Goal: Transaction & Acquisition: Register for event/course

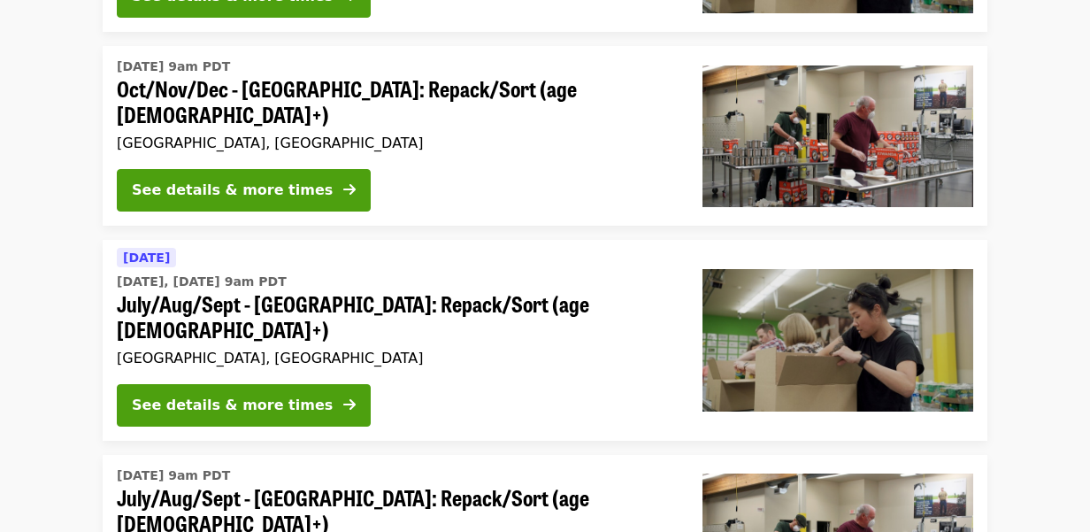
scroll to position [656, 0]
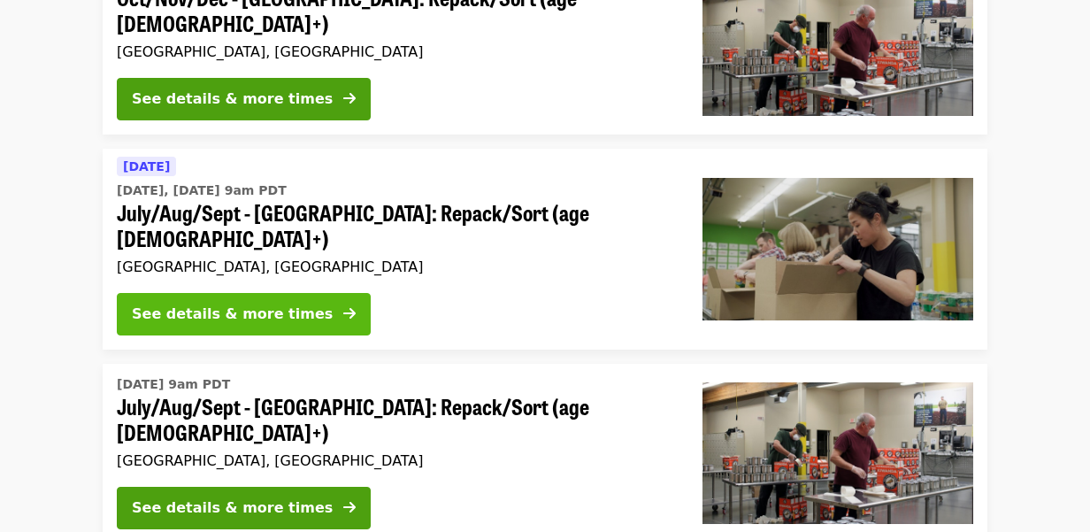
click at [242, 303] on div "See details & more times" at bounding box center [232, 313] width 201 height 21
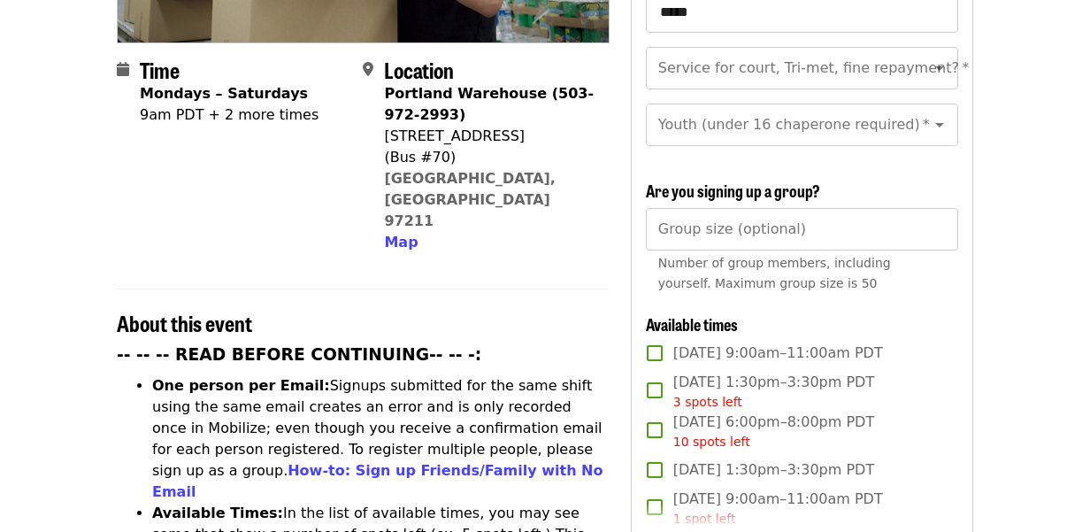
scroll to position [437, 0]
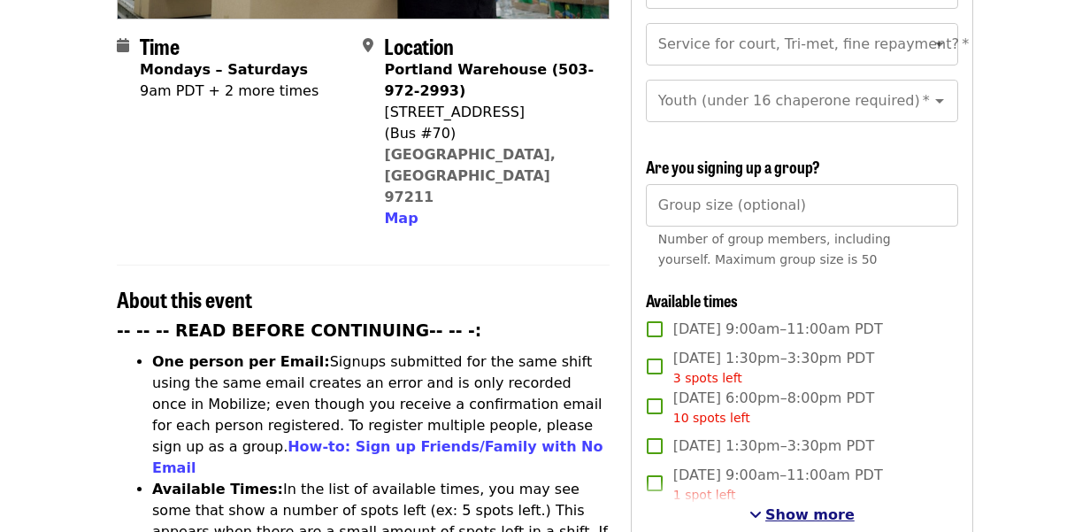
click at [814, 506] on span "Show more" at bounding box center [809, 514] width 89 height 17
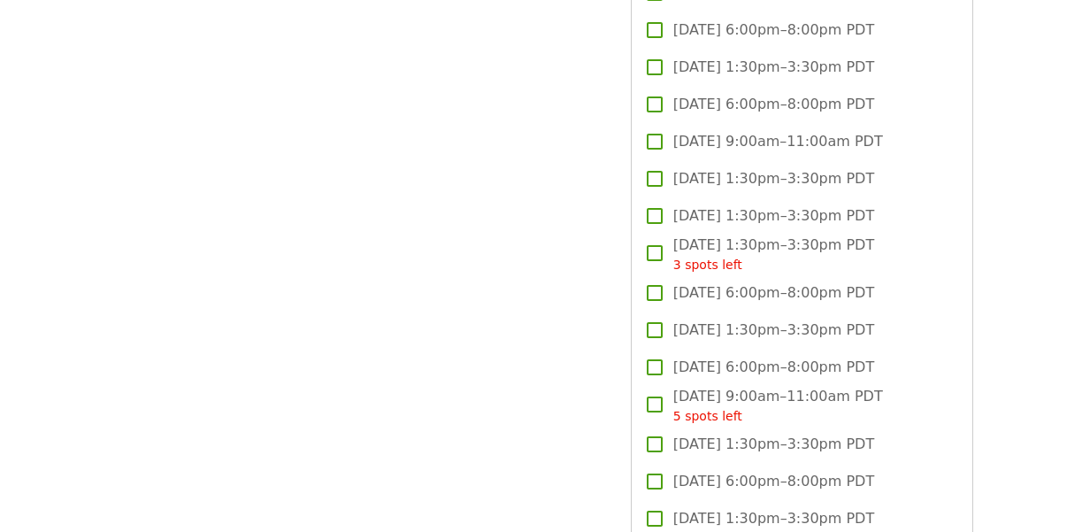
scroll to position [2564, 0]
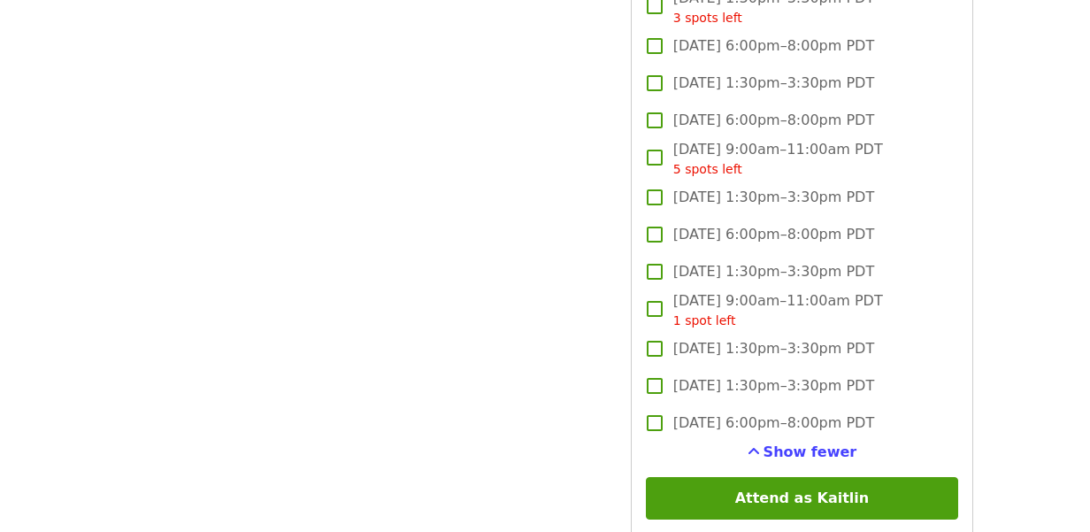
click at [736, 412] on span "[DATE] 6:00pm–8:00pm PDT" at bounding box center [773, 422] width 201 height 21
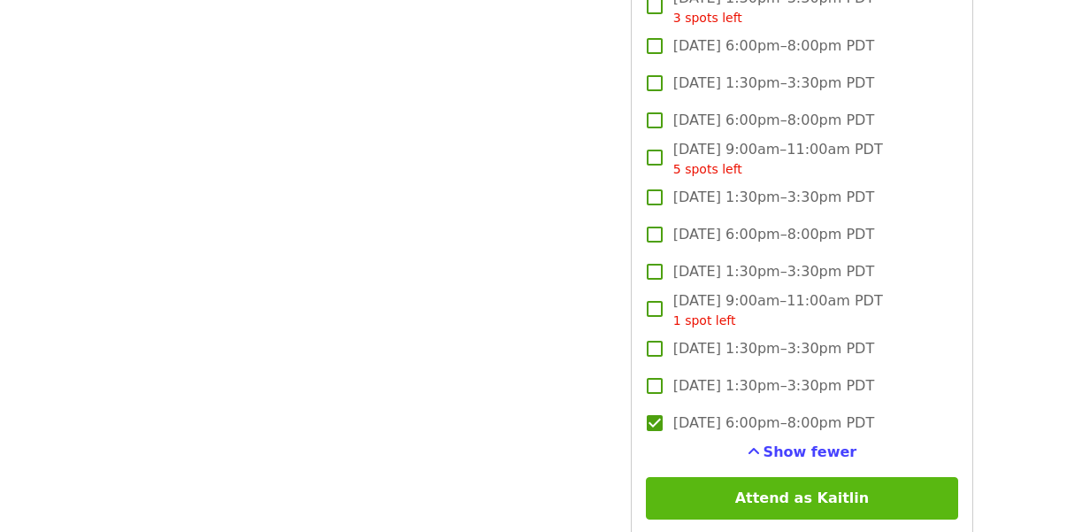
click at [772, 478] on button "Attend as Kaitlin" at bounding box center [802, 498] width 312 height 42
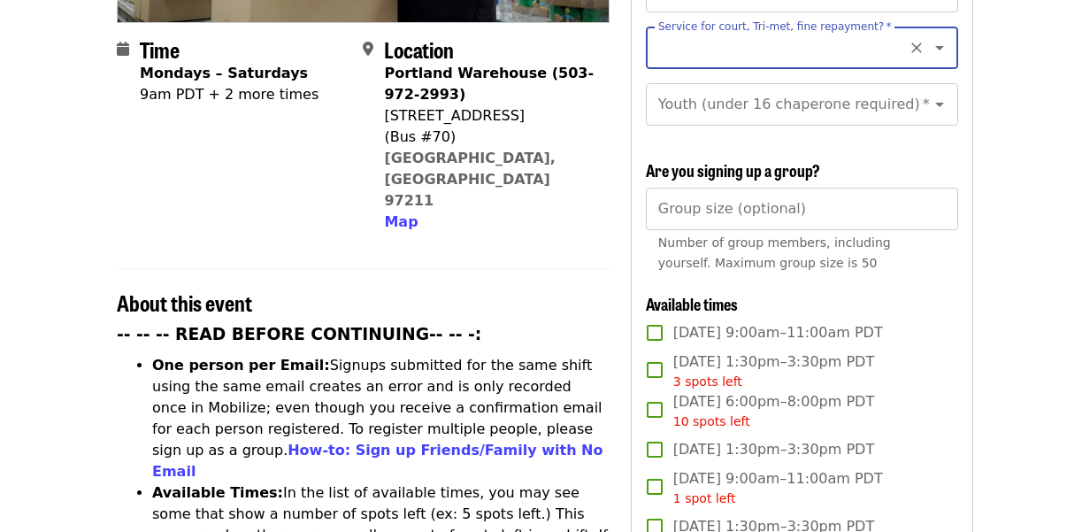
scroll to position [288, 0]
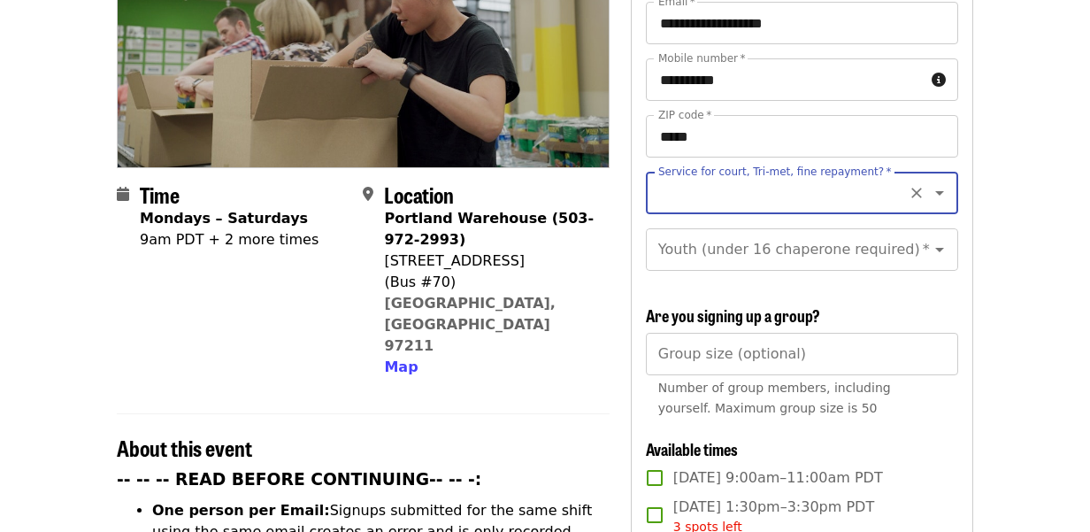
click at [792, 176] on input "Service for court, Tri-met, fine repayment?   *" at bounding box center [780, 193] width 241 height 34
click at [677, 215] on li "No" at bounding box center [801, 210] width 312 height 32
type input "**"
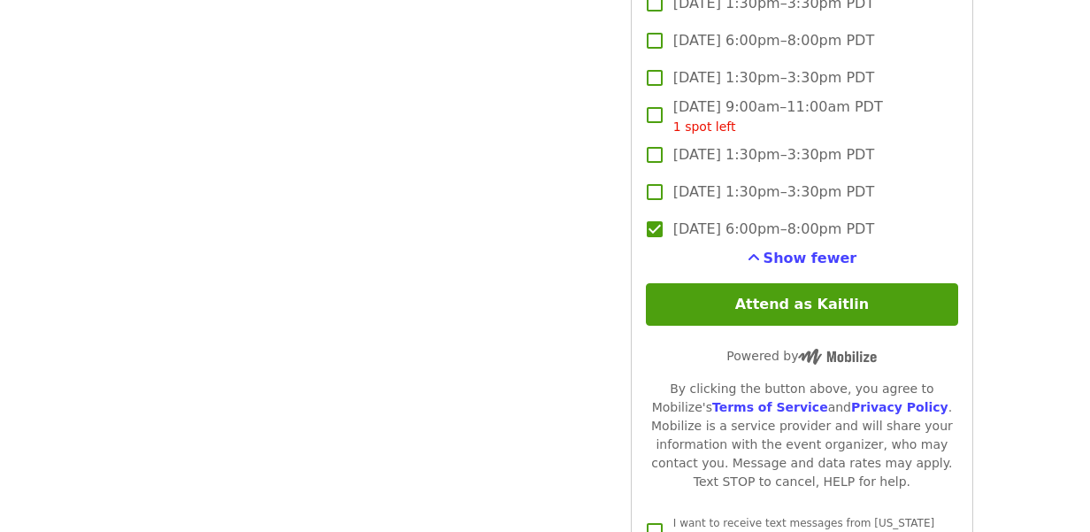
scroll to position [2816, 0]
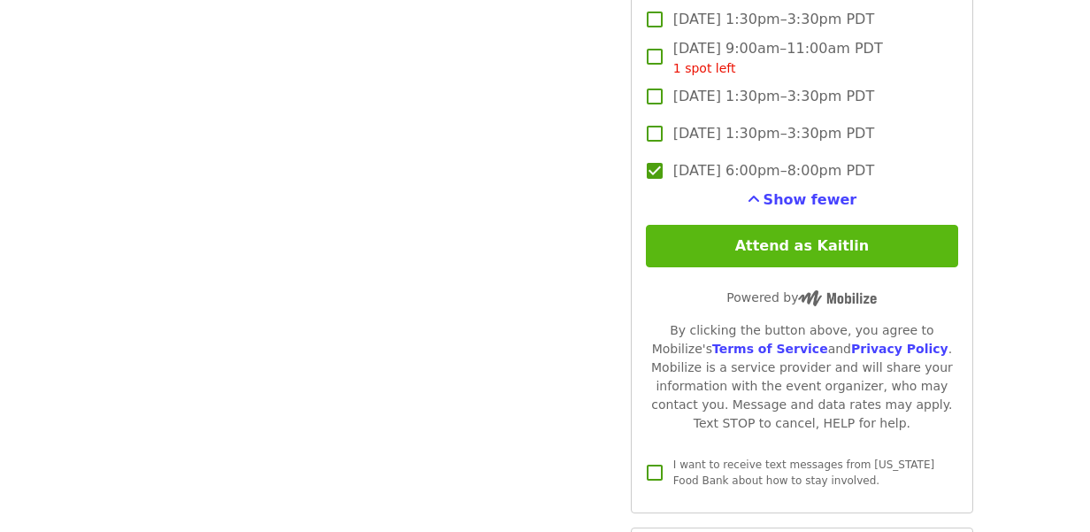
click at [763, 228] on button "Attend as Kaitlin" at bounding box center [802, 246] width 312 height 42
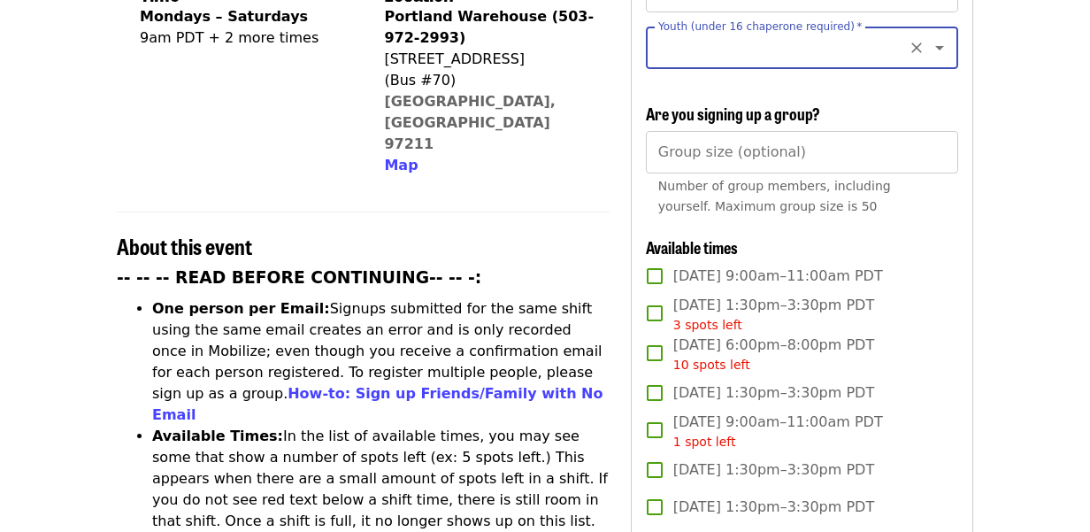
scroll to position [372, 0]
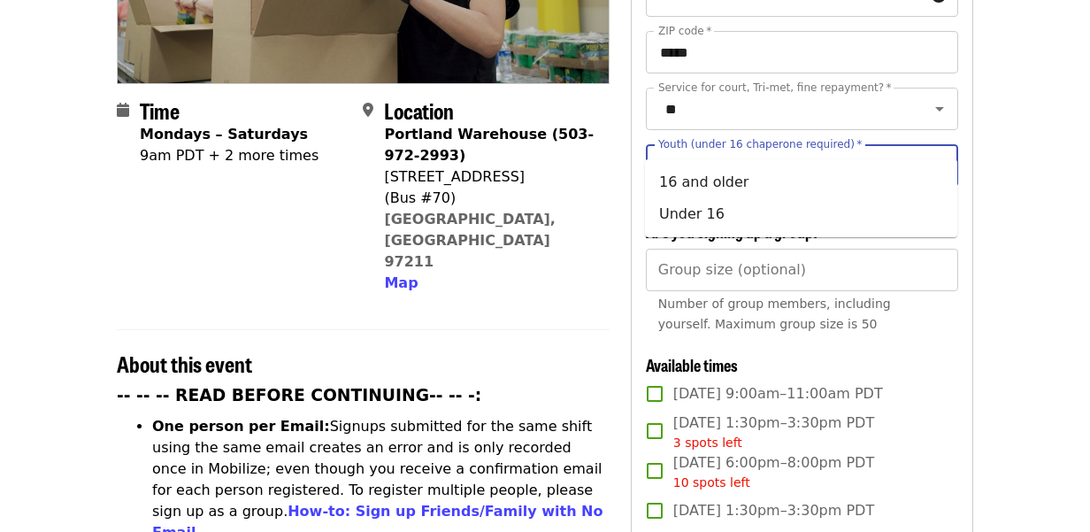
click at [775, 149] on input "Youth (under 16 chaperone required)   *" at bounding box center [780, 166] width 241 height 34
click at [671, 193] on li "16 and older" at bounding box center [801, 182] width 312 height 32
type input "**********"
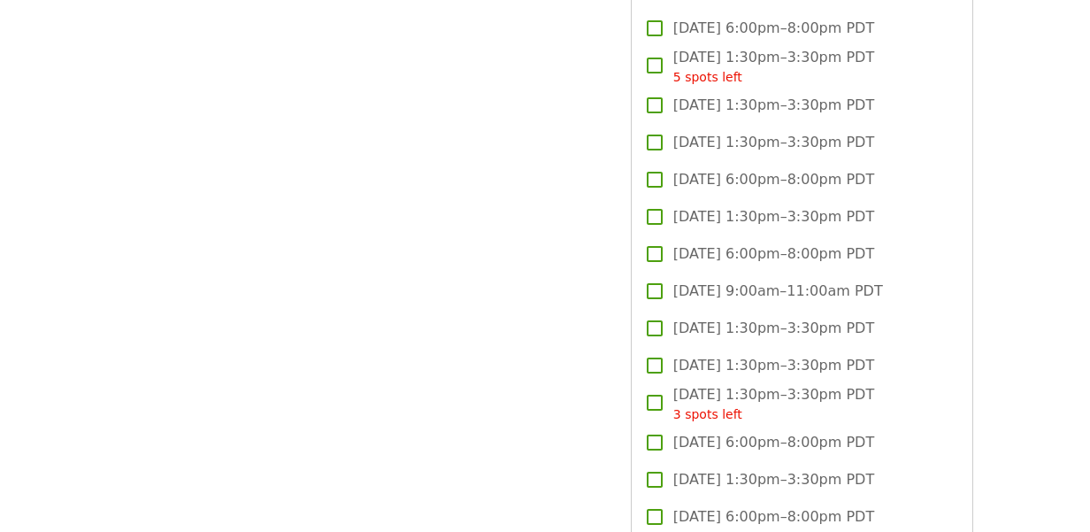
scroll to position [2578, 0]
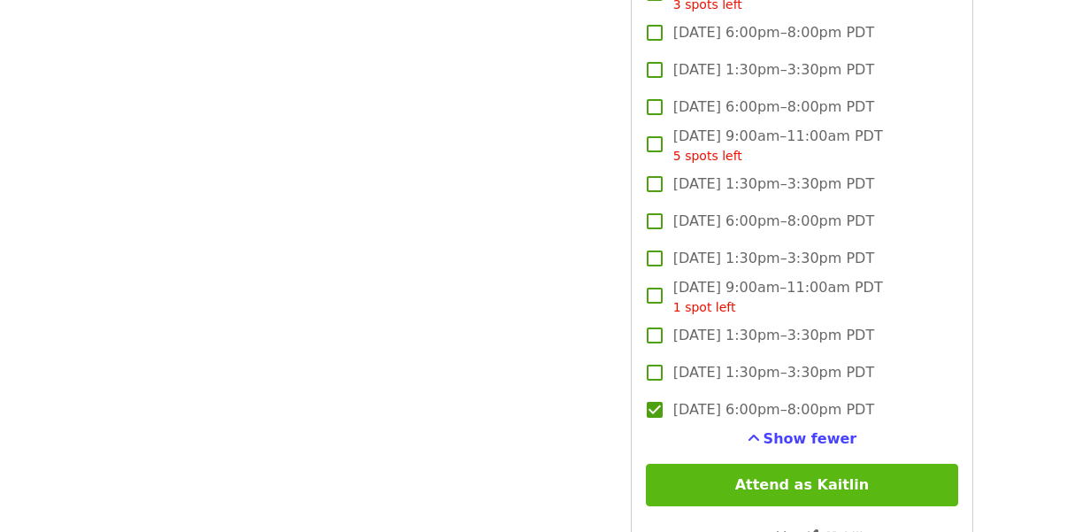
click at [745, 464] on button "Attend as Kaitlin" at bounding box center [802, 485] width 312 height 42
